Goal: Navigation & Orientation: Find specific page/section

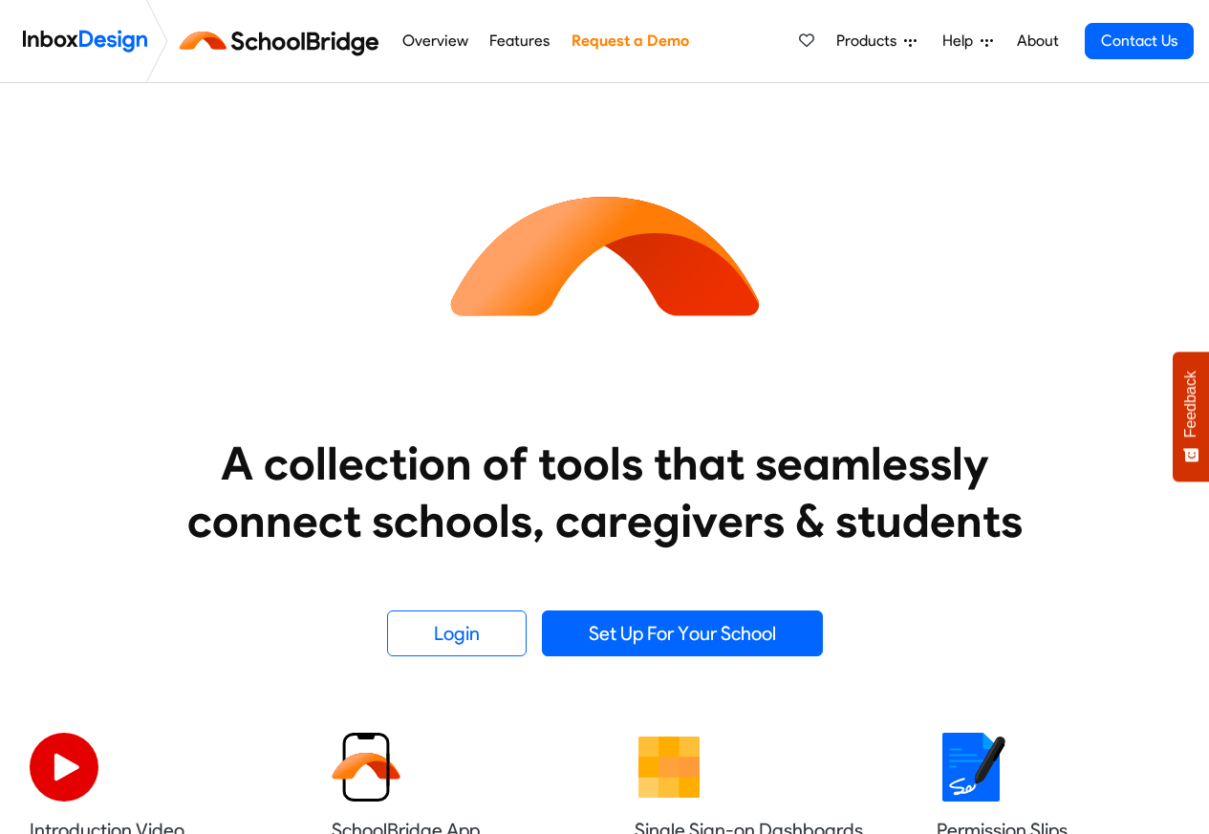
click at [1037, 41] on link "About" at bounding box center [1037, 41] width 53 height 38
